Goal: Task Accomplishment & Management: Manage account settings

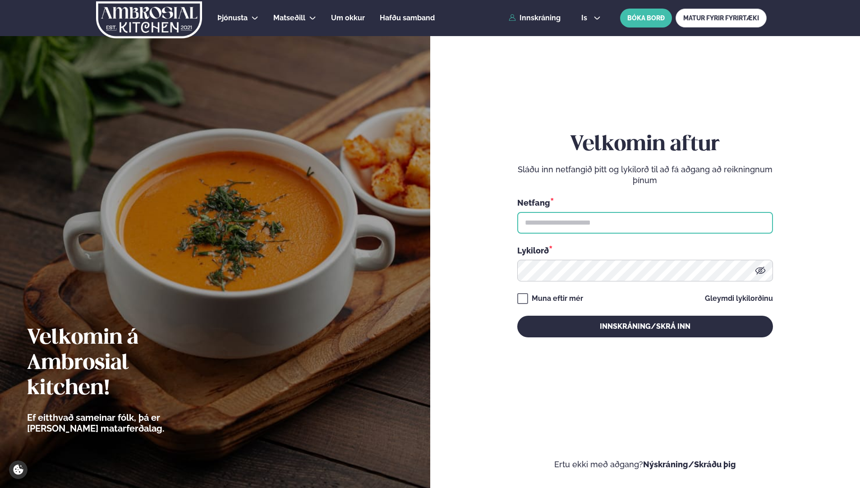
click at [558, 219] on input "text" at bounding box center [645, 223] width 256 height 22
type input "**********"
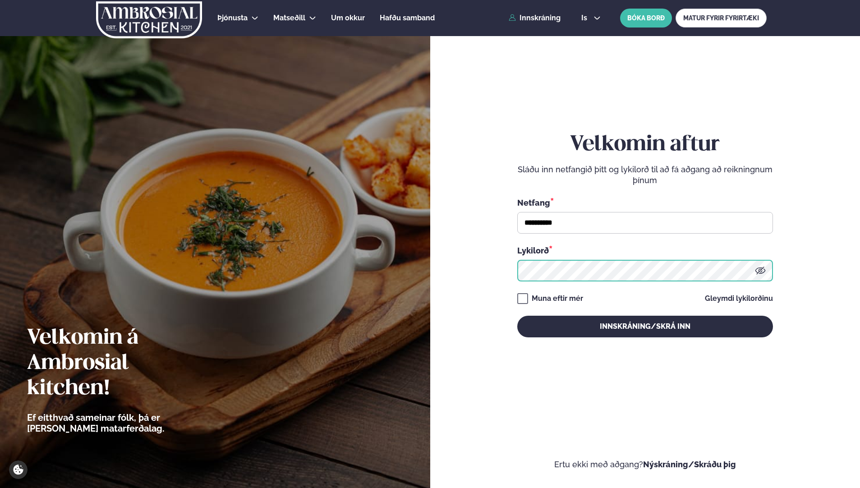
click at [517, 316] on button "Innskráning/Skrá inn" at bounding box center [645, 327] width 256 height 22
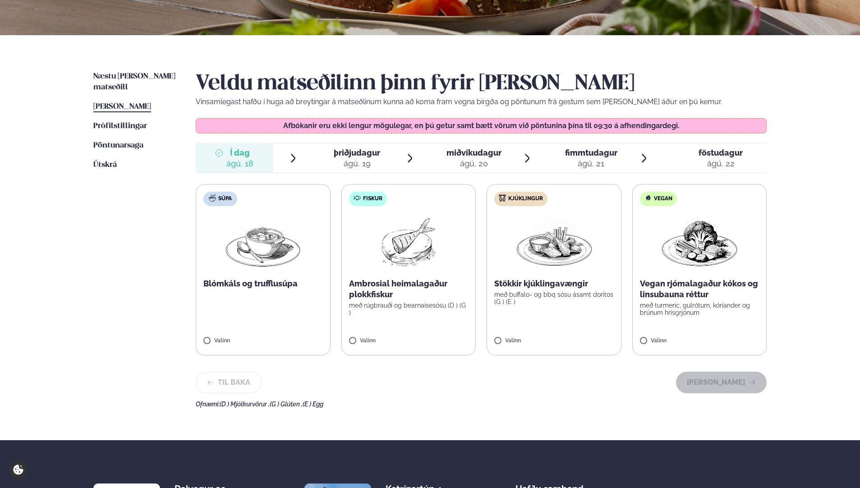
scroll to position [226, 0]
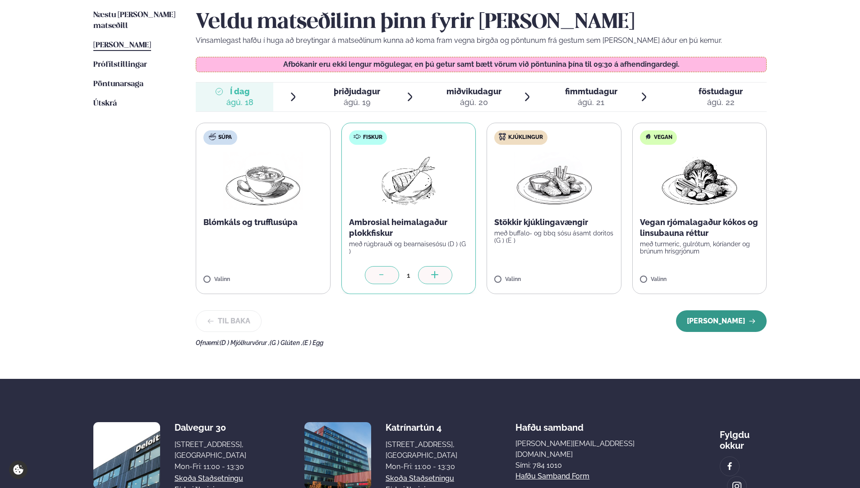
click at [729, 323] on button "[PERSON_NAME]" at bounding box center [721, 321] width 91 height 22
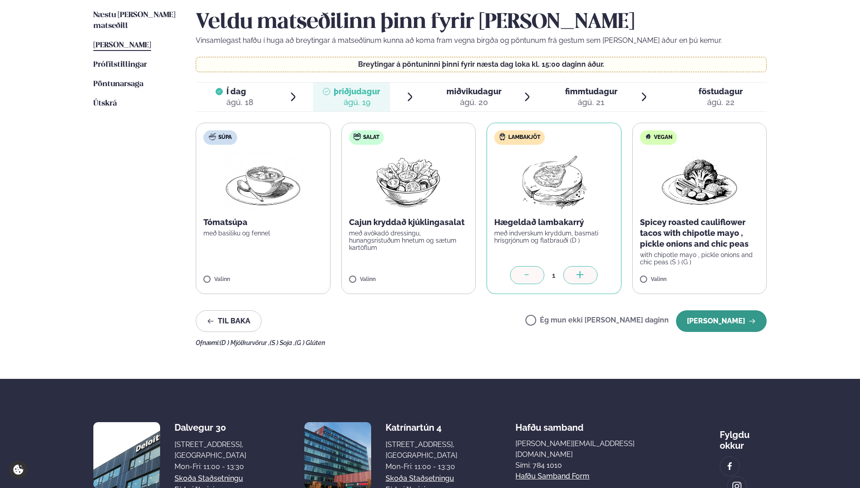
click at [709, 318] on button "[PERSON_NAME]" at bounding box center [721, 321] width 91 height 22
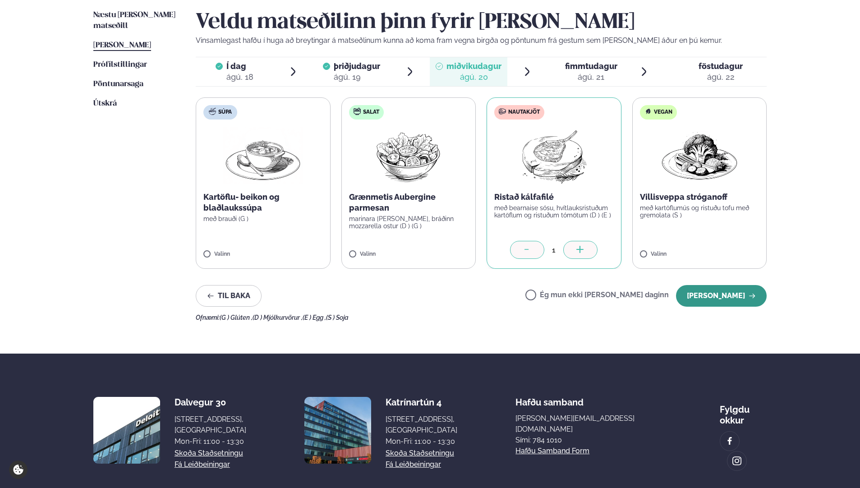
click at [729, 293] on button "[PERSON_NAME]" at bounding box center [721, 296] width 91 height 22
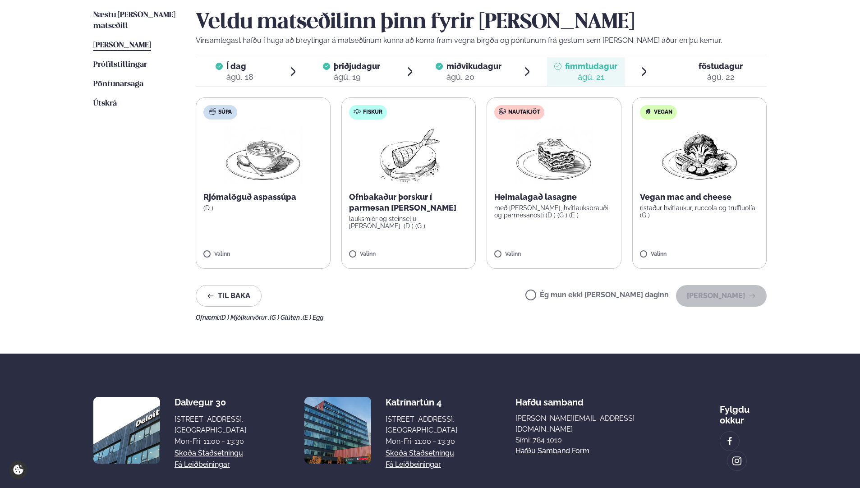
click at [564, 297] on label "Ég mun ekki [PERSON_NAME] daginn" at bounding box center [597, 295] width 143 height 9
click at [716, 295] on button "[PERSON_NAME]" at bounding box center [721, 296] width 91 height 22
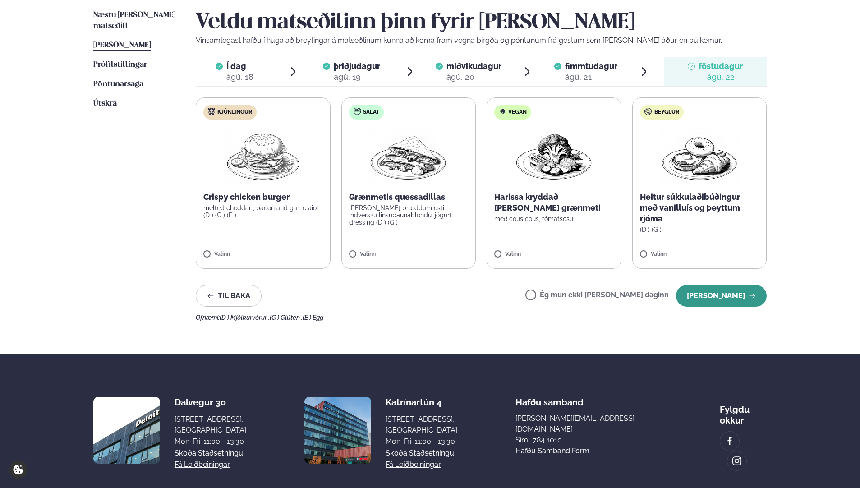
click at [721, 297] on button "[PERSON_NAME]" at bounding box center [721, 296] width 91 height 22
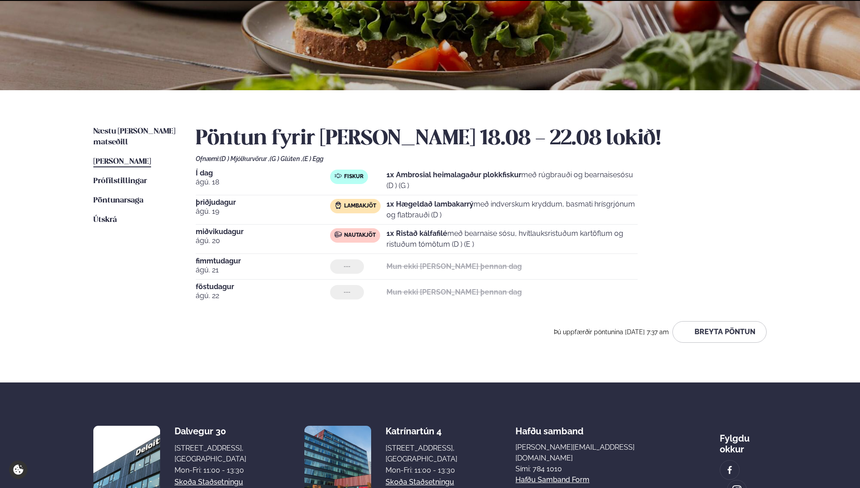
scroll to position [186, 0]
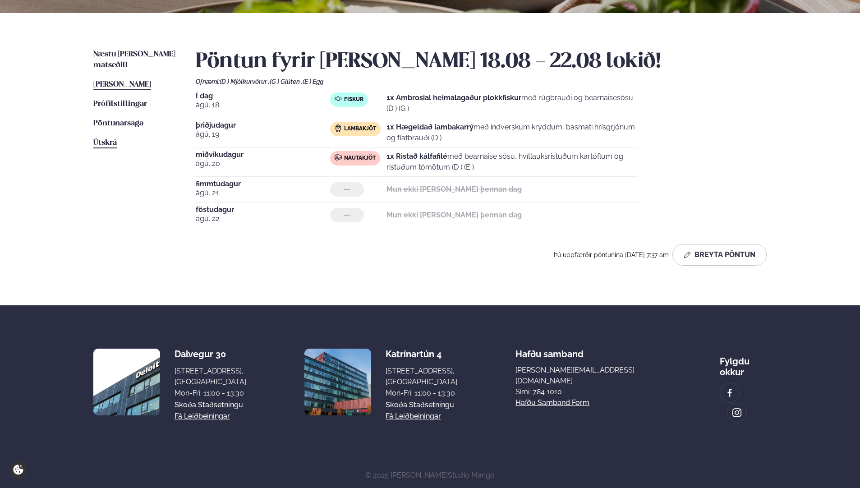
click at [104, 139] on span "Útskrá" at bounding box center [104, 143] width 23 height 8
